Goal: Register for event/course

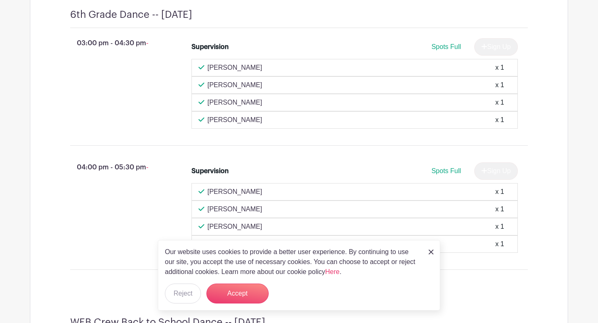
scroll to position [381, 0]
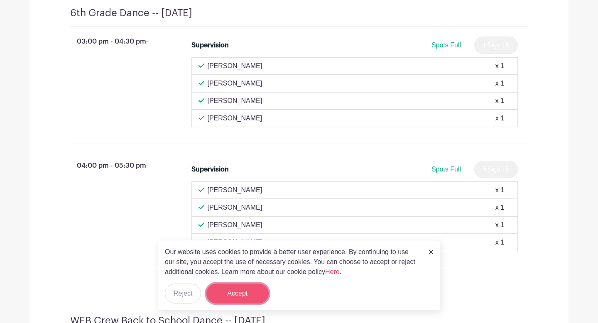
click at [252, 279] on button "Accept" at bounding box center [237, 294] width 62 height 20
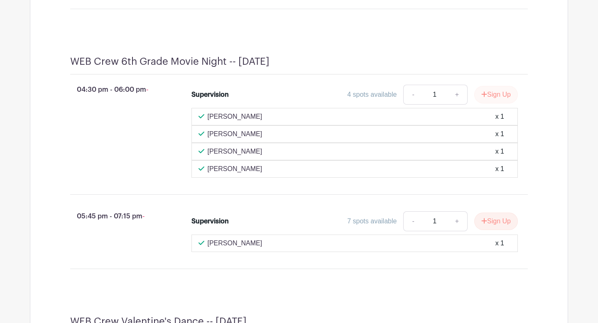
scroll to position [1917, 0]
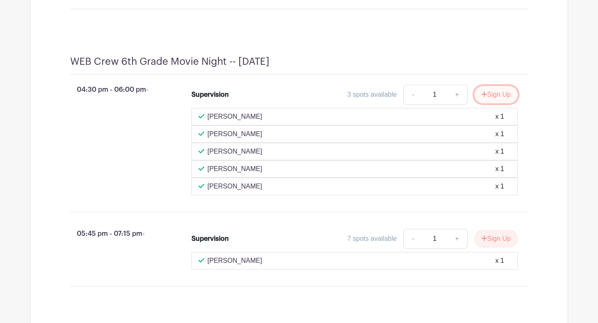
click at [294, 103] on button "Sign Up" at bounding box center [496, 94] width 44 height 17
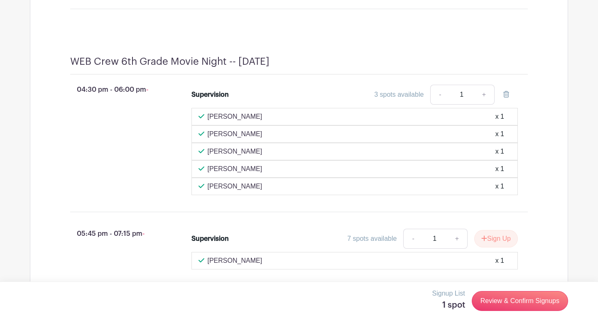
click at [294, 279] on div "Signup List 1 spot Review & Confirm Signups" at bounding box center [299, 301] width 538 height 25
click at [294, 279] on link "Review & Confirm Signups" at bounding box center [520, 301] width 96 height 20
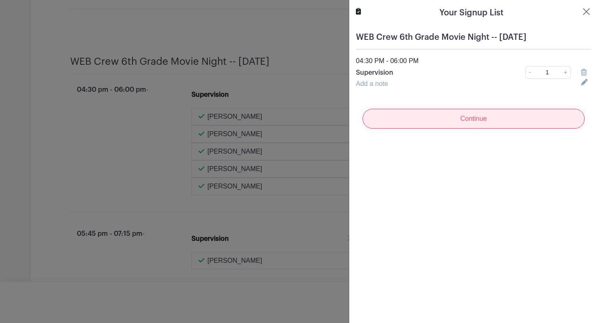
click at [294, 122] on input "Continue" at bounding box center [474, 119] width 222 height 20
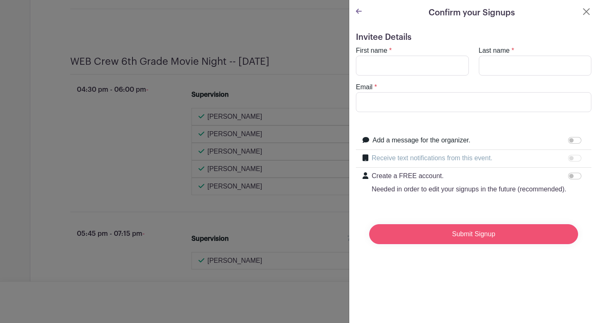
click at [294, 232] on input "Submit Signup" at bounding box center [473, 234] width 209 height 20
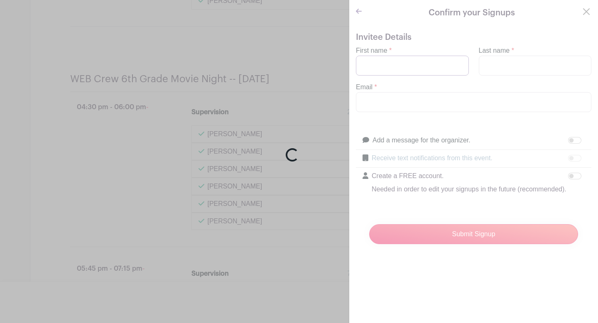
scroll to position [1934, 0]
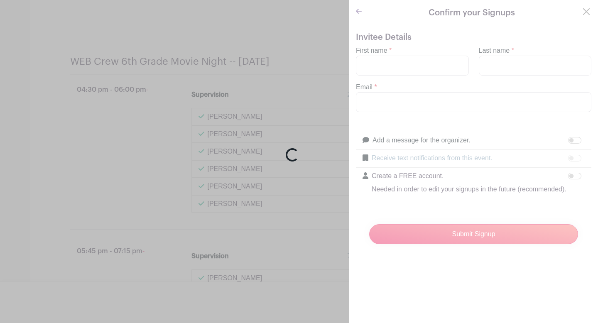
click at [294, 69] on div "Loading..." at bounding box center [299, 161] width 598 height 323
drag, startPoint x: 374, startPoint y: 69, endPoint x: 409, endPoint y: 162, distance: 99.1
click at [294, 76] on div "Loading..." at bounding box center [299, 161] width 598 height 323
click at [294, 11] on div "Loading..." at bounding box center [299, 161] width 598 height 323
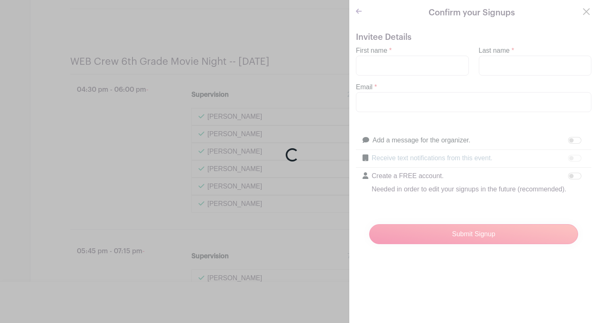
drag, startPoint x: 588, startPoint y: 11, endPoint x: 496, endPoint y: 65, distance: 107.0
click at [294, 44] on div "Loading..." at bounding box center [299, 161] width 598 height 323
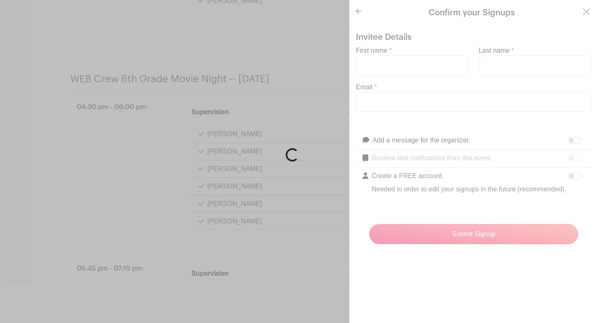
scroll to position [1969, 0]
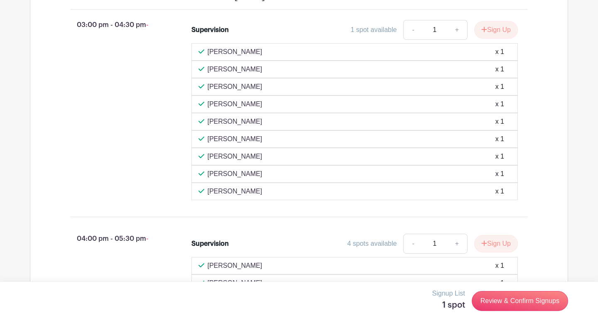
scroll to position [706, 0]
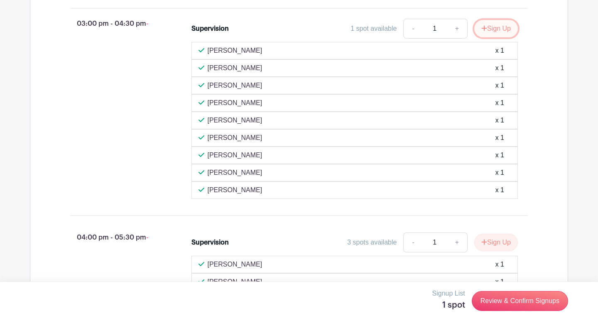
click at [494, 37] on button "Sign Up" at bounding box center [496, 28] width 44 height 17
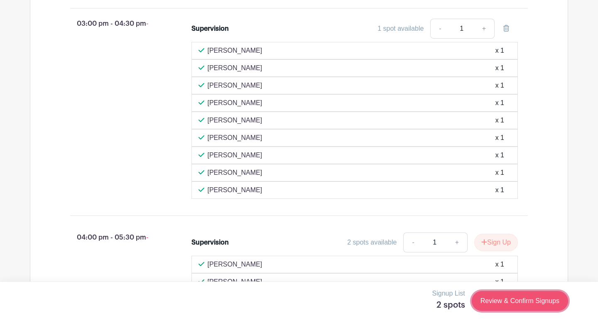
click at [493, 302] on link "Review & Confirm Signups" at bounding box center [520, 301] width 96 height 20
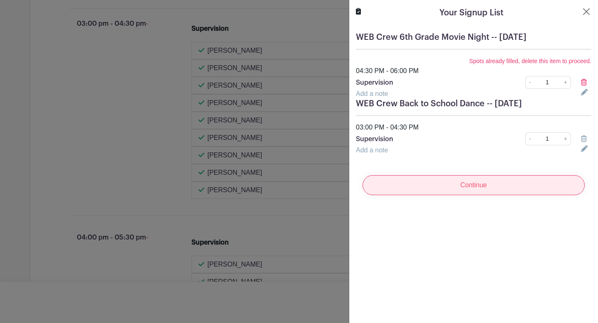
scroll to position [691, 0]
click at [468, 188] on input "Continue" at bounding box center [474, 185] width 222 height 20
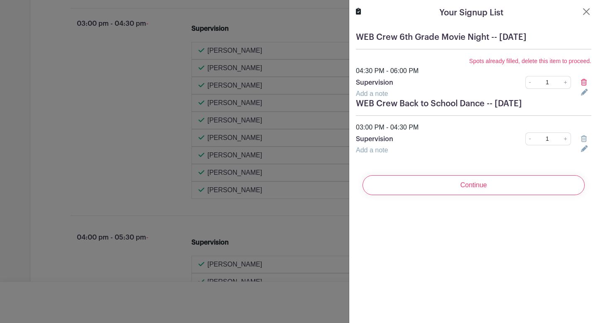
click at [462, 70] on div "04:30 PM - 06:00 PM" at bounding box center [473, 71] width 245 height 10
click at [460, 123] on div "03:00 PM - 04:30 PM" at bounding box center [473, 128] width 245 height 10
click at [387, 128] on div "03:00 PM - 04:30 PM" at bounding box center [473, 128] width 245 height 10
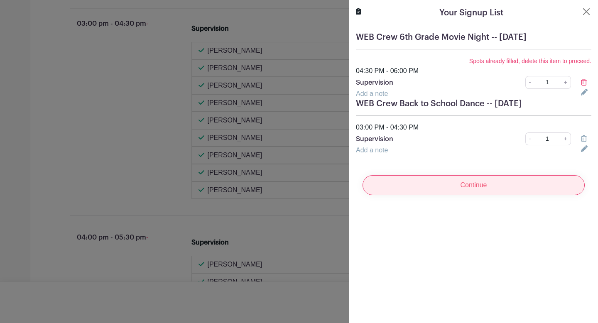
click at [515, 186] on input "Continue" at bounding box center [474, 185] width 222 height 20
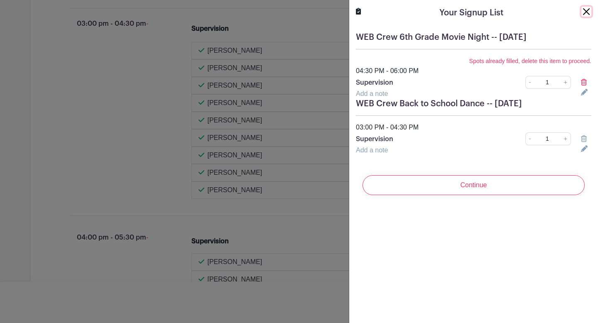
click at [587, 13] on button "Close" at bounding box center [586, 12] width 10 height 10
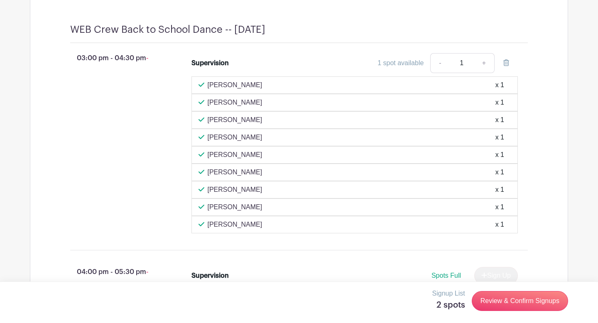
scroll to position [690, 0]
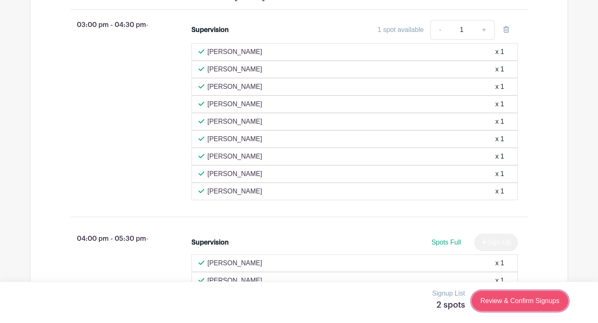
click at [498, 304] on link "Review & Confirm Signups" at bounding box center [520, 301] width 96 height 20
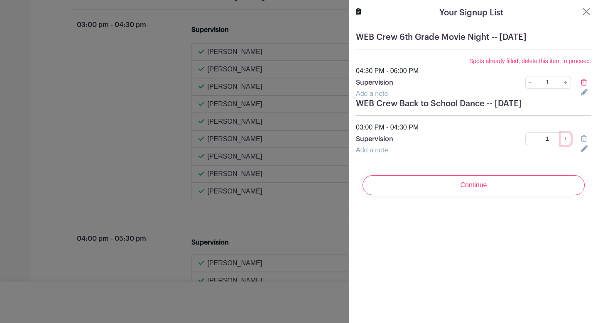
click at [565, 140] on link "+" at bounding box center [566, 138] width 10 height 13
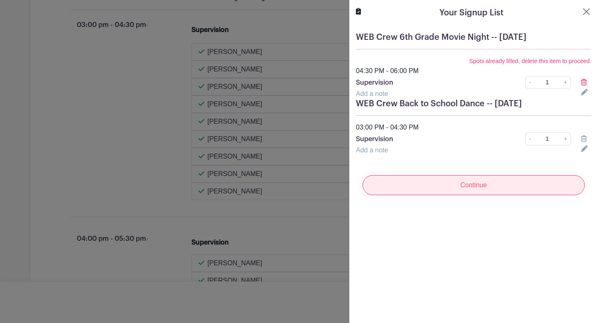
click at [473, 185] on input "Continue" at bounding box center [474, 185] width 222 height 20
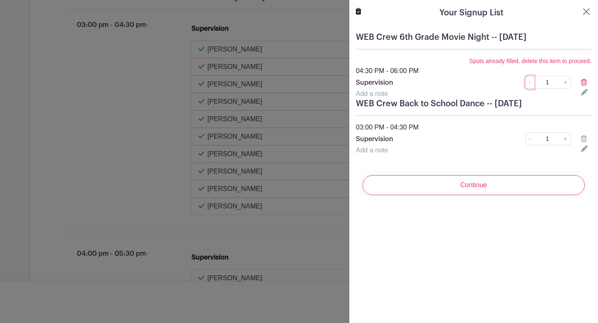
click at [532, 81] on link "-" at bounding box center [529, 82] width 9 height 13
click at [529, 83] on link "-" at bounding box center [529, 82] width 9 height 13
click at [585, 83] on icon at bounding box center [584, 82] width 6 height 7
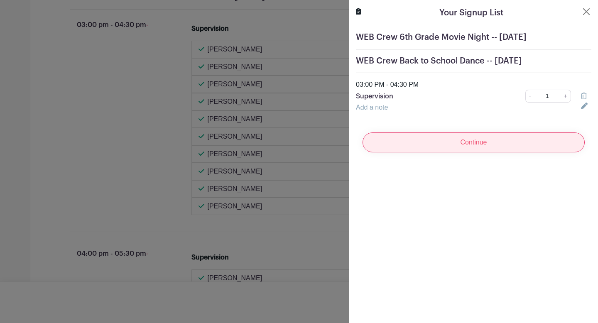
click at [479, 143] on input "Continue" at bounding box center [474, 142] width 222 height 20
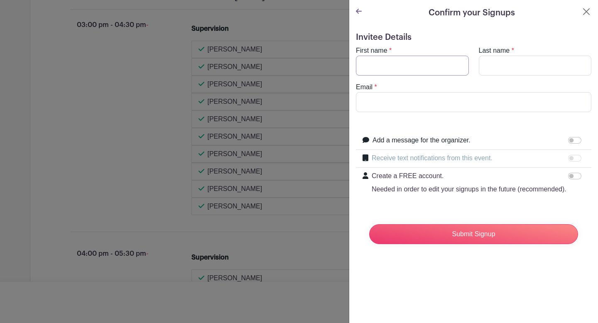
click at [373, 62] on input "First name" at bounding box center [412, 66] width 113 height 20
type input "Michael"
click at [512, 62] on input "Last name" at bounding box center [535, 66] width 113 height 20
type input "Reigner"
click at [389, 109] on input "Email" at bounding box center [473, 102] width 235 height 20
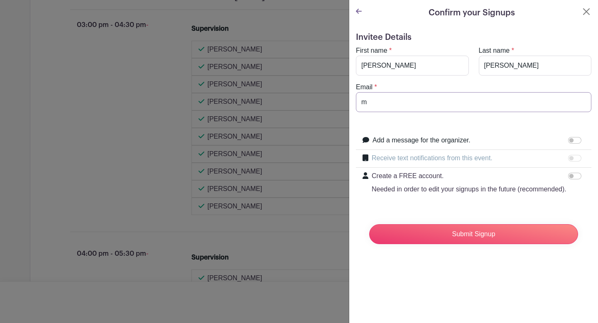
type input "mreigner@rlas-116.org"
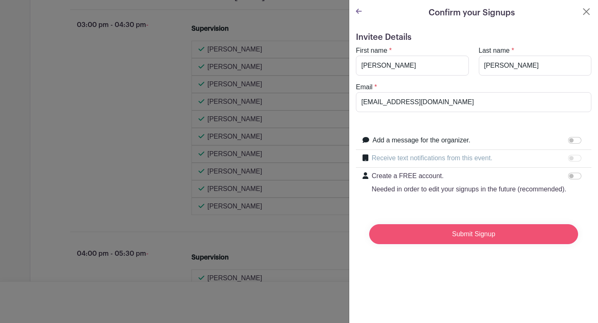
click at [402, 238] on input "Submit Signup" at bounding box center [473, 234] width 209 height 20
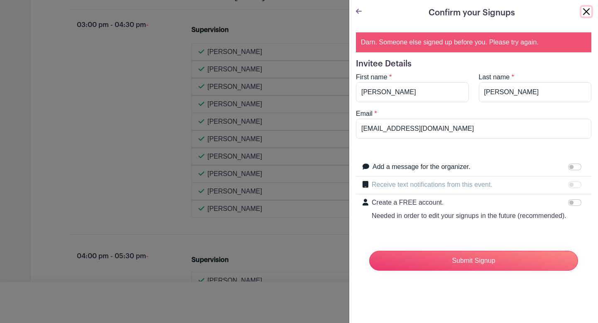
click at [583, 12] on button "Close" at bounding box center [586, 12] width 10 height 10
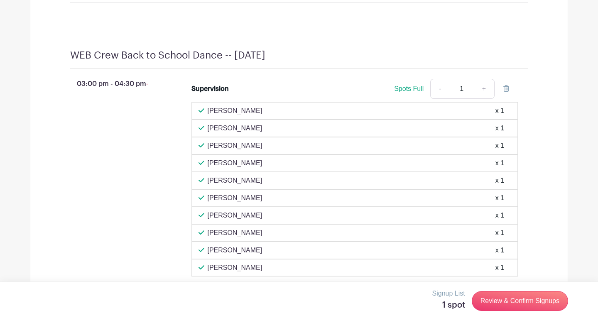
scroll to position [631, 0]
click at [518, 301] on link "Review & Confirm Signups" at bounding box center [520, 301] width 96 height 20
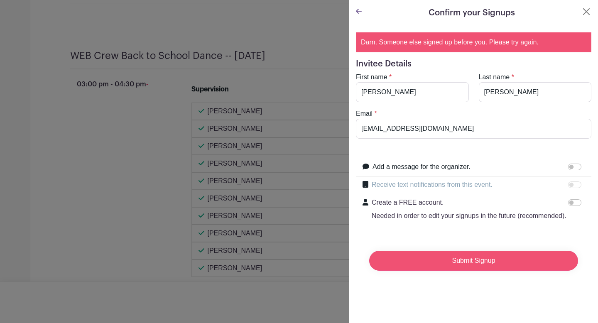
click at [471, 261] on input "Submit Signup" at bounding box center [473, 261] width 209 height 20
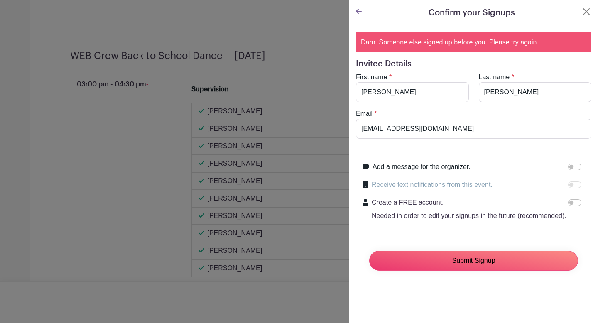
click at [471, 261] on input "Submit Signup" at bounding box center [473, 261] width 209 height 20
click at [584, 17] on div "Confirm your Signups" at bounding box center [473, 13] width 235 height 12
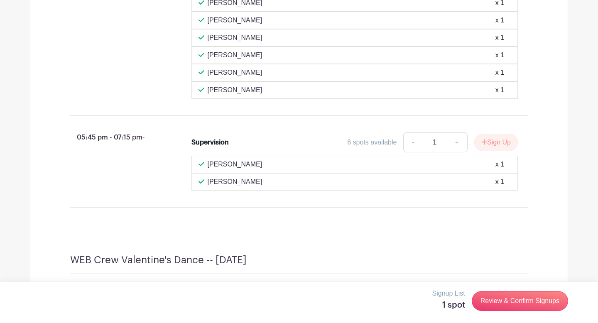
scroll to position [2271, 0]
click at [503, 150] on button "Sign Up" at bounding box center [496, 141] width 44 height 17
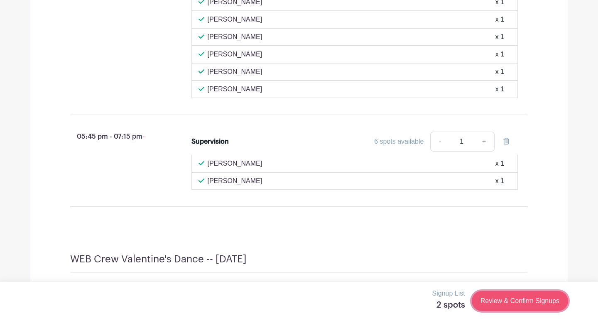
click at [493, 301] on link "Review & Confirm Signups" at bounding box center [520, 301] width 96 height 20
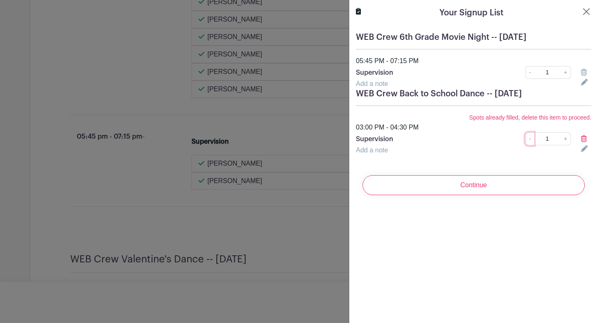
click at [533, 137] on link "-" at bounding box center [529, 138] width 9 height 13
click at [585, 138] on icon at bounding box center [584, 138] width 6 height 7
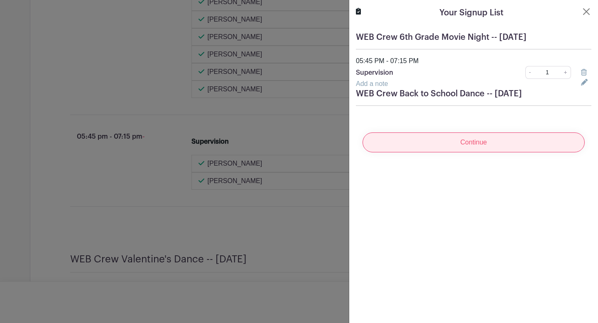
click at [480, 147] on input "Continue" at bounding box center [474, 142] width 222 height 20
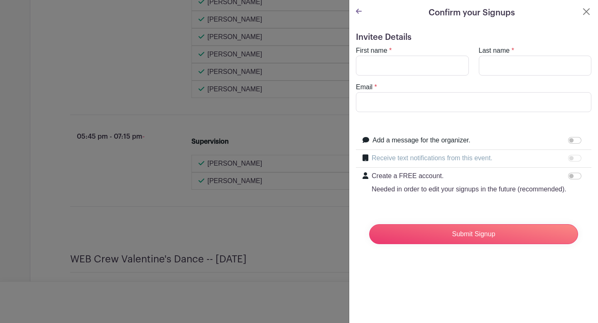
scroll to position [2286, 0]
click at [370, 62] on input "First name" at bounding box center [412, 66] width 113 height 20
type input "Michael"
click at [492, 64] on input "Last name" at bounding box center [535, 66] width 113 height 20
type input "Reigner"
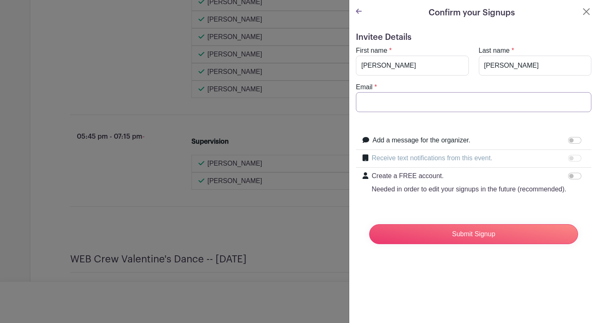
click at [392, 103] on input "Email" at bounding box center [473, 102] width 235 height 20
type input "mreigner@rlas-116.org"
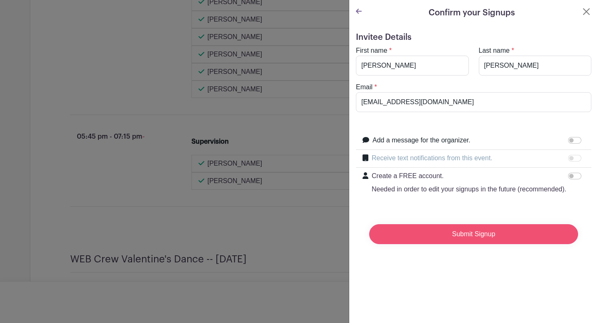
click at [412, 239] on input "Submit Signup" at bounding box center [473, 234] width 209 height 20
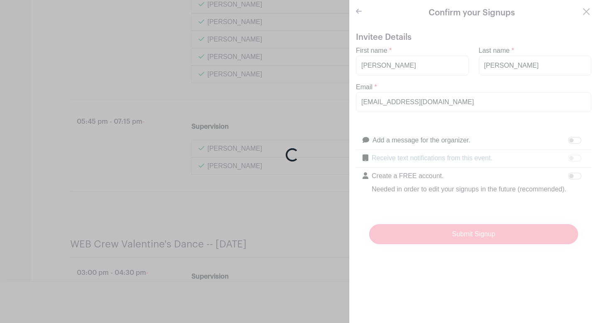
scroll to position [2271, 0]
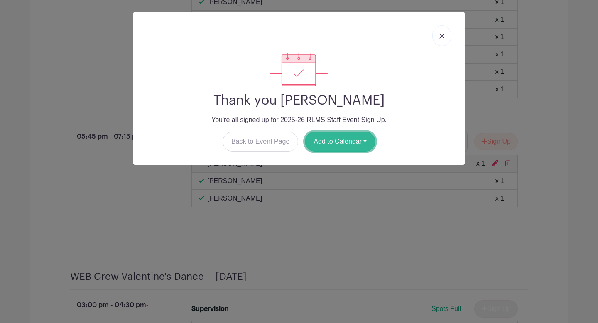
click at [329, 141] on button "Add to Calendar" at bounding box center [340, 142] width 71 height 20
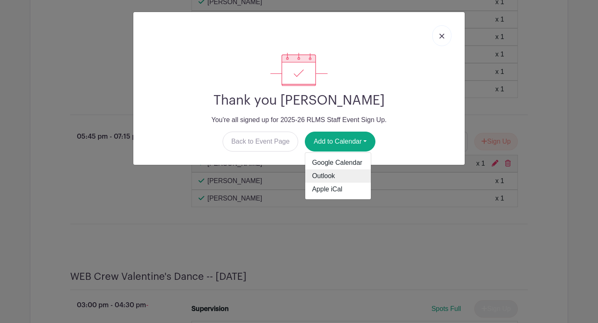
click at [321, 172] on link "Outlook" at bounding box center [338, 175] width 66 height 13
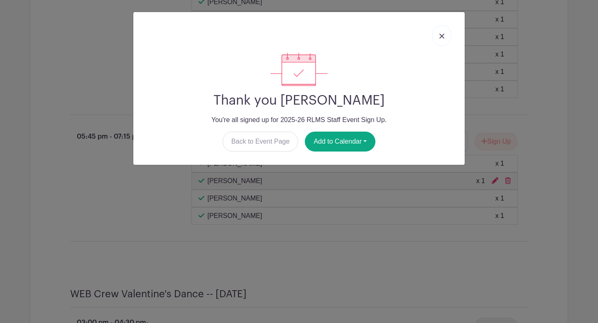
click at [445, 39] on link at bounding box center [441, 35] width 19 height 21
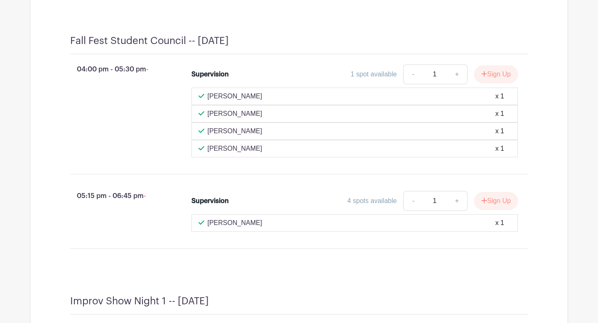
scroll to position [1329, 0]
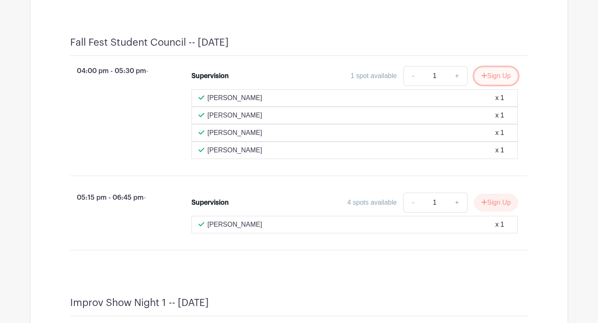
click at [490, 85] on button "Sign Up" at bounding box center [496, 75] width 44 height 17
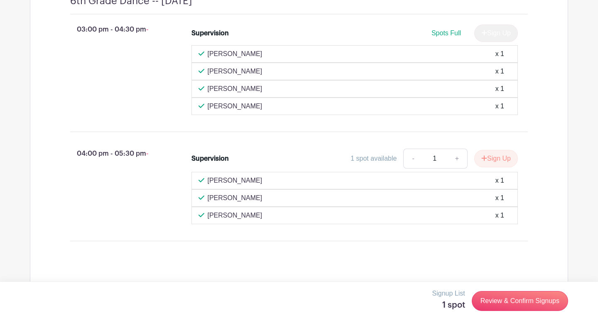
scroll to position [393, 0]
click at [496, 167] on button "Sign Up" at bounding box center [496, 158] width 44 height 17
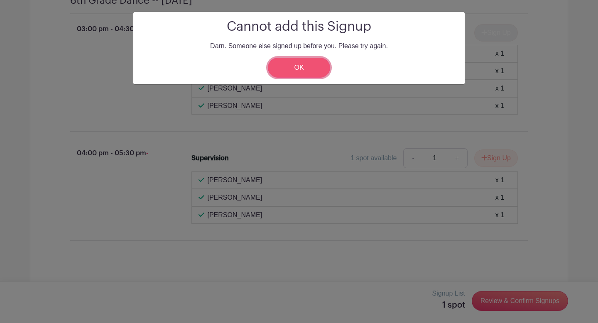
click at [298, 68] on link "OK" at bounding box center [299, 68] width 62 height 20
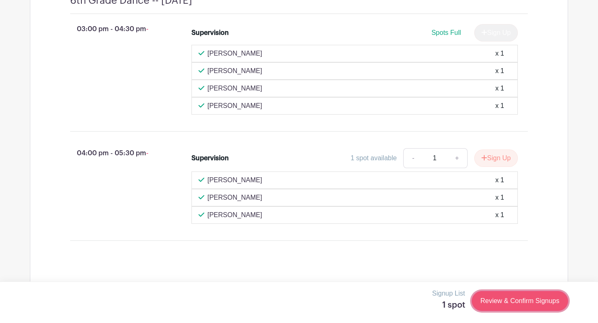
click at [495, 299] on link "Review & Confirm Signups" at bounding box center [520, 301] width 96 height 20
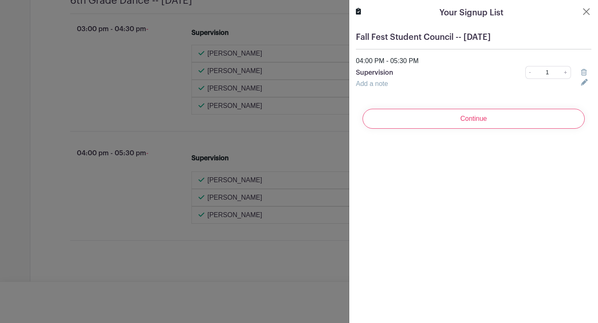
click at [586, 74] on icon at bounding box center [584, 72] width 6 height 7
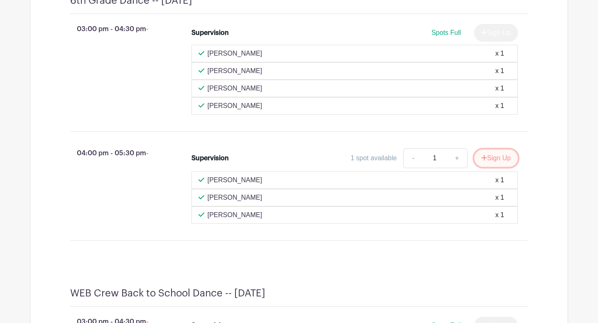
click at [495, 167] on button "Sign Up" at bounding box center [496, 158] width 44 height 17
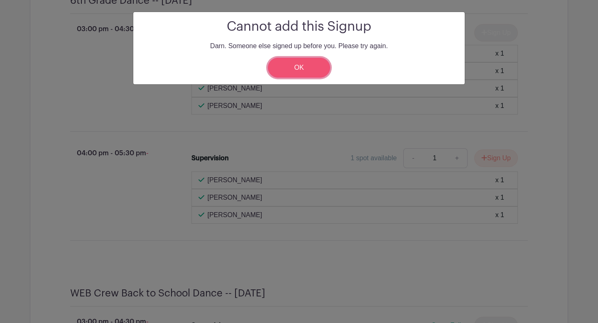
click at [301, 71] on link "OK" at bounding box center [299, 68] width 62 height 20
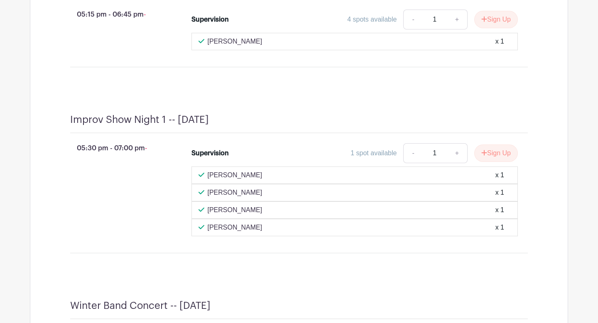
scroll to position [1518, 0]
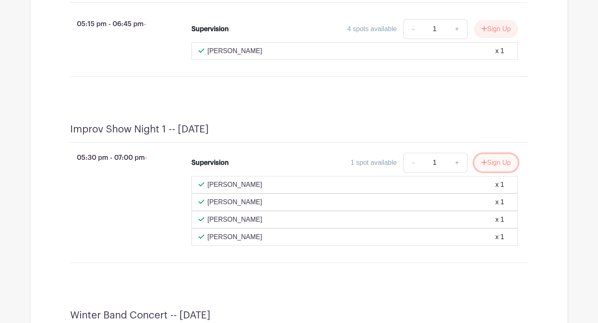
click at [500, 172] on button "Sign Up" at bounding box center [496, 162] width 44 height 17
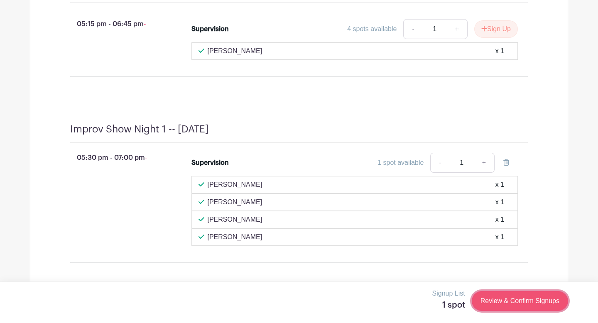
click at [507, 302] on link "Review & Confirm Signups" at bounding box center [520, 301] width 96 height 20
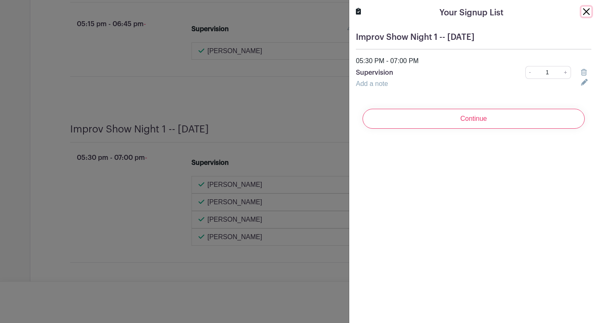
click at [587, 14] on button "Close" at bounding box center [586, 12] width 10 height 10
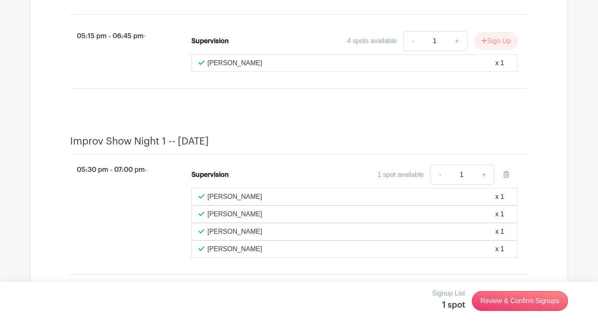
scroll to position [1506, 0]
click at [501, 297] on link "Review & Confirm Signups" at bounding box center [520, 301] width 96 height 20
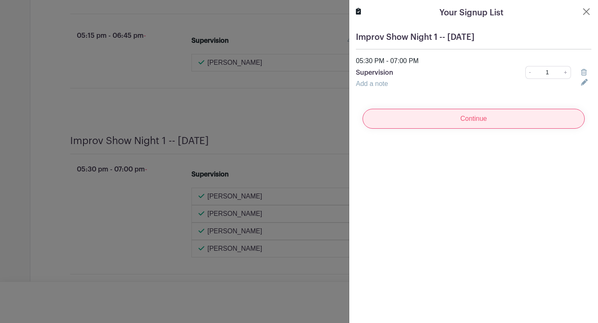
click at [463, 116] on input "Continue" at bounding box center [474, 119] width 222 height 20
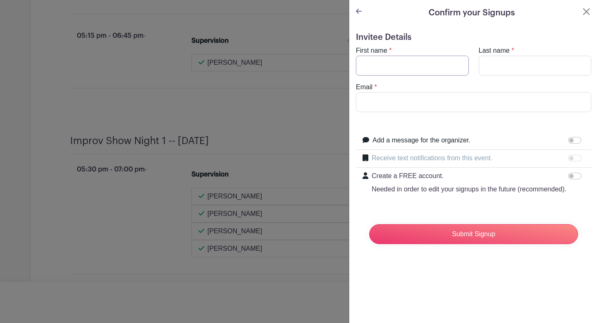
click at [390, 68] on input "First name" at bounding box center [412, 66] width 113 height 20
type input "Michael"
click at [497, 64] on input "Last name" at bounding box center [535, 66] width 113 height 20
type input "Reigner"
click at [386, 106] on input "Email" at bounding box center [473, 102] width 235 height 20
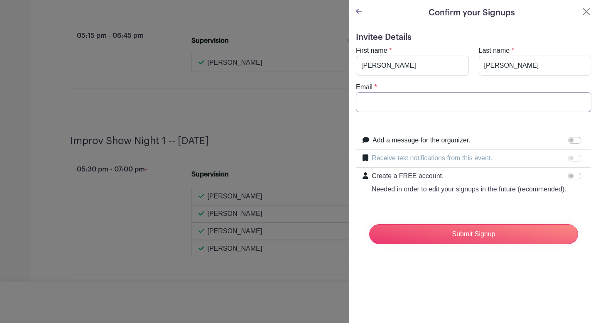
type input "mreigner@rlas-116.org"
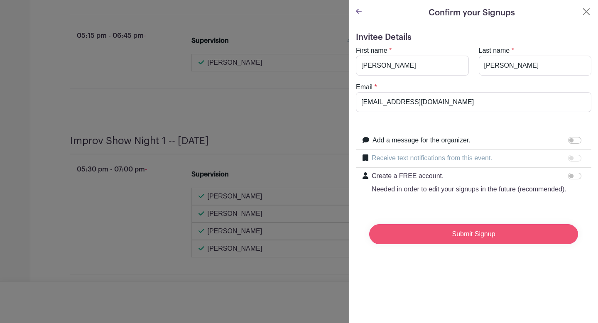
click at [440, 235] on input "Submit Signup" at bounding box center [473, 234] width 209 height 20
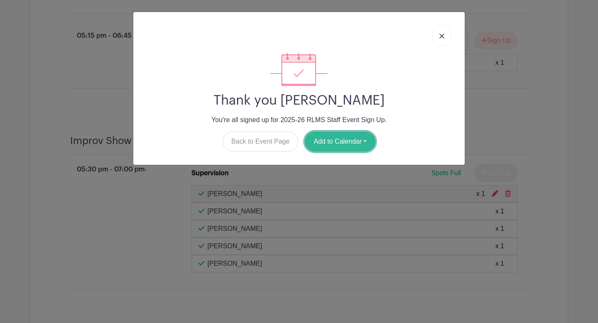
click at [333, 147] on button "Add to Calendar" at bounding box center [340, 142] width 71 height 20
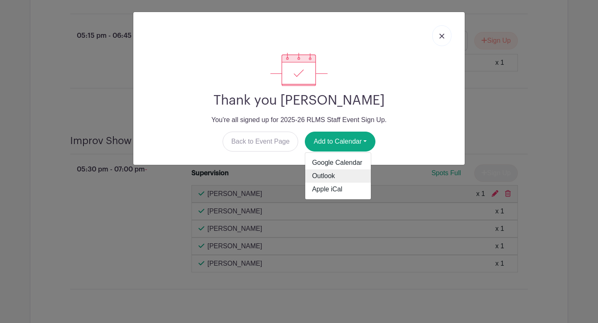
click at [330, 176] on link "Outlook" at bounding box center [338, 175] width 66 height 13
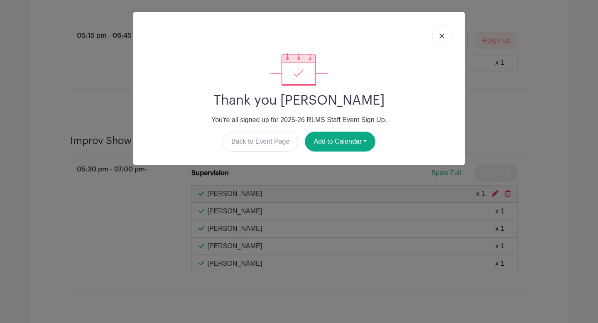
click at [441, 40] on link at bounding box center [441, 35] width 19 height 21
